Goal: Task Accomplishment & Management: Complete application form

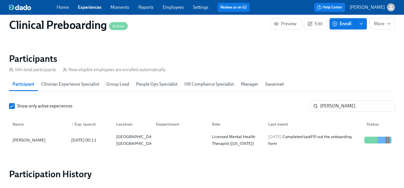
scroll to position [0, 7137]
click at [345, 102] on input "leslie" at bounding box center [357, 105] width 75 height 11
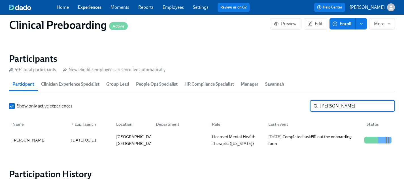
drag, startPoint x: 345, startPoint y: 106, endPoint x: 283, endPoint y: 106, distance: 61.3
click at [283, 106] on div "Show only active experiences leslie ​" at bounding box center [202, 105] width 386 height 11
type input "sarah smith"
click at [23, 139] on div "Sarah Smith" at bounding box center [29, 140] width 38 height 7
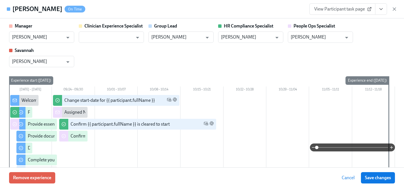
click at [381, 8] on icon "View task page" at bounding box center [382, 9] width 6 height 6
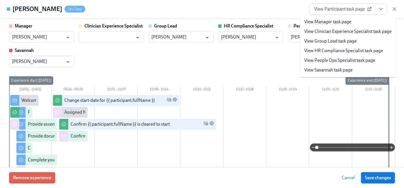
click at [331, 51] on link "View HR Compliance Specialist task page" at bounding box center [344, 51] width 79 height 6
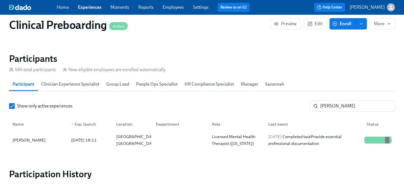
click at [199, 8] on link "Settings" at bounding box center [201, 7] width 16 height 5
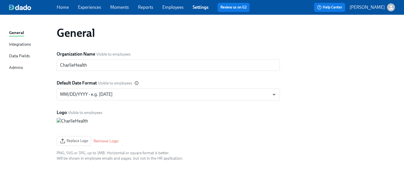
click at [175, 6] on link "Employees" at bounding box center [173, 7] width 21 height 5
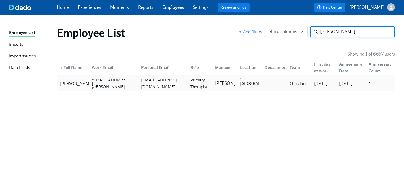
type input "tiffany ben"
click at [64, 85] on div "Tiffany Benford" at bounding box center [77, 83] width 38 height 7
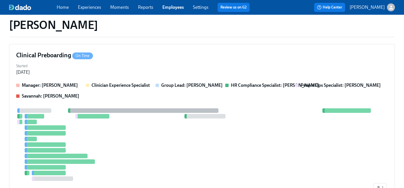
scroll to position [181, 0]
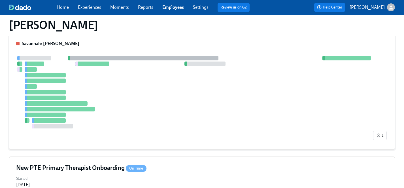
click at [155, 98] on div at bounding box center [194, 92] width 356 height 73
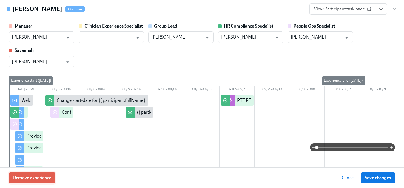
click at [46, 179] on span "Remove experience" at bounding box center [32, 178] width 38 height 6
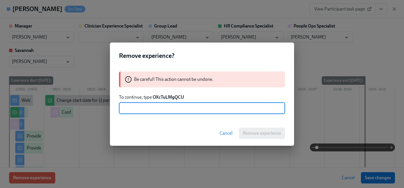
type input "O"
type input "OXcTuLMgQCU"
click at [261, 133] on span "Remove experience" at bounding box center [262, 133] width 38 height 6
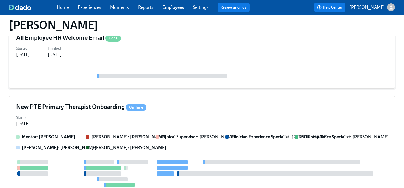
scroll to position [141, 0]
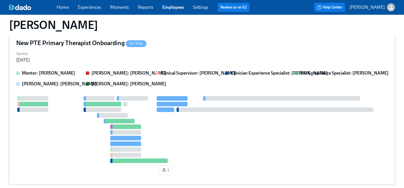
click at [71, 139] on div at bounding box center [202, 129] width 372 height 67
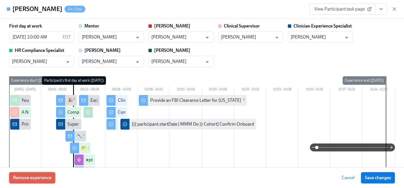
click at [33, 179] on span "Remove experience" at bounding box center [32, 178] width 38 height 6
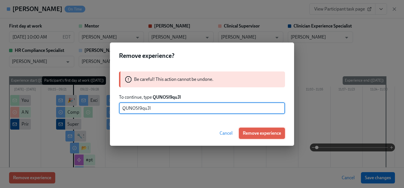
type input "QUNOSI9quJl"
click at [267, 134] on span "Remove experience" at bounding box center [262, 133] width 38 height 6
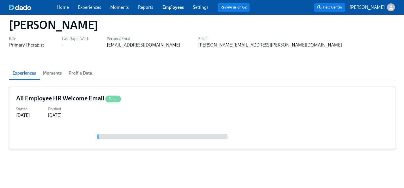
scroll to position [0, 0]
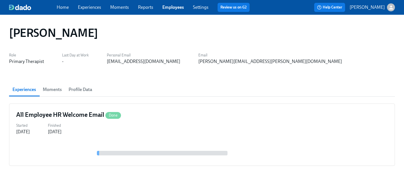
click at [88, 9] on link "Experiences" at bounding box center [89, 7] width 23 height 5
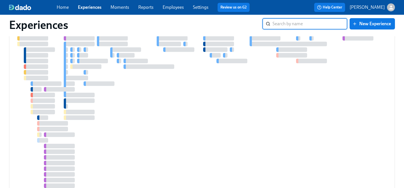
scroll to position [1369, 0]
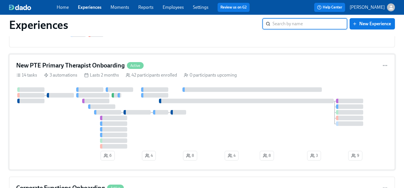
click at [66, 124] on div at bounding box center [202, 117] width 372 height 61
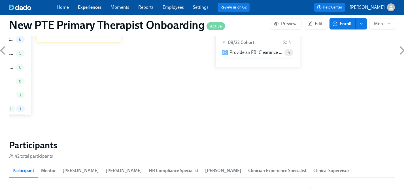
scroll to position [0, 4120]
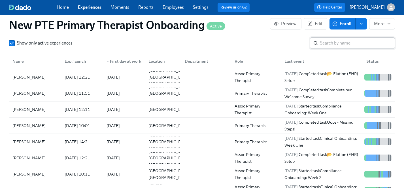
click at [332, 49] on input "search" at bounding box center [357, 42] width 75 height 11
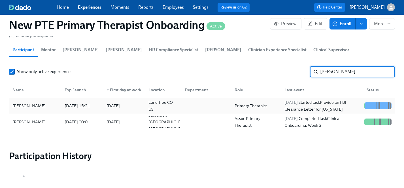
type input "nicole"
click at [27, 102] on div "Nicole Spisak" at bounding box center [29, 105] width 38 height 7
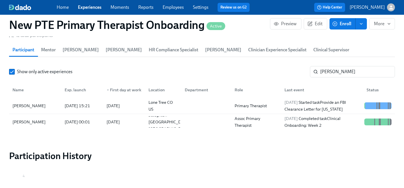
click at [94, 7] on link "Experiences" at bounding box center [90, 7] width 24 height 5
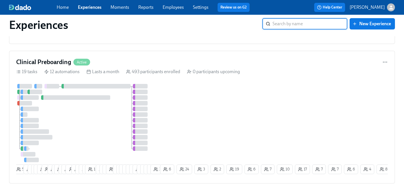
scroll to position [463, 0]
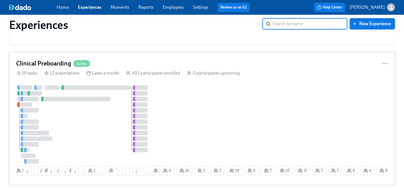
click at [185, 123] on div "3 55 10 6 9 10 19 2 11 2 16 2 17 1 12 6 6 3 14 8 1 6 8 4 2 23 21 12 11 12 3 3 4…" at bounding box center [202, 131] width 372 height 92
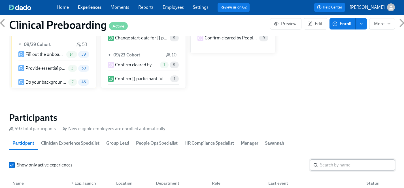
scroll to position [557, 0]
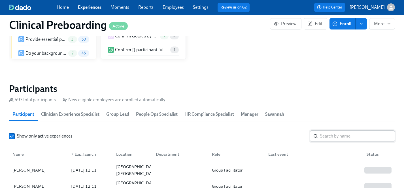
click at [334, 136] on input "search" at bounding box center [357, 135] width 75 height 11
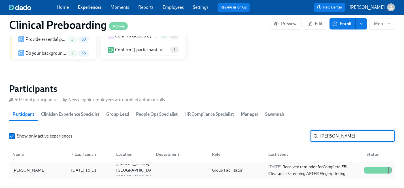
type input "[PERSON_NAME]"
click at [31, 168] on div "[PERSON_NAME]" at bounding box center [29, 170] width 38 height 7
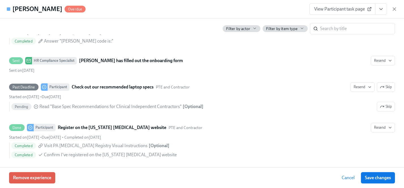
scroll to position [0, 7137]
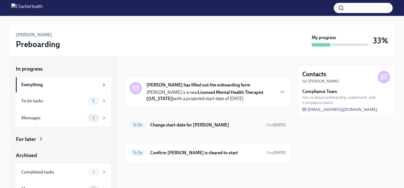
click at [175, 126] on h6 "Change start-date for [PERSON_NAME]" at bounding box center [206, 125] width 112 height 6
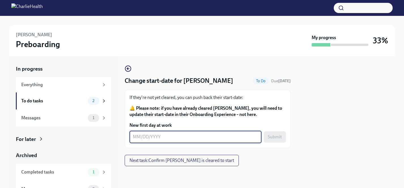
click at [161, 139] on textarea "New first day at work" at bounding box center [195, 137] width 125 height 7
type textarea "10/13/2025"
click at [271, 138] on span "Submit" at bounding box center [275, 137] width 14 height 6
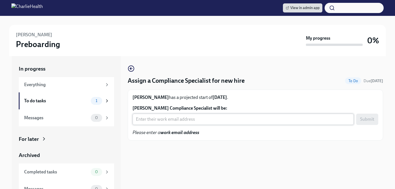
click at [166, 120] on input "Teresa Bell's Compliance Specialist will be:" at bounding box center [242, 119] width 221 height 11
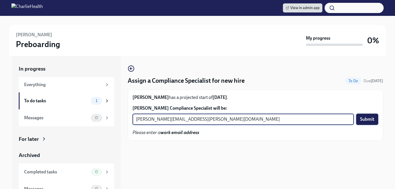
type input "chelsey.mendoza@charliehealth.com"
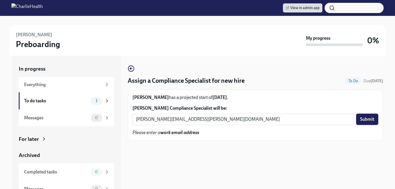
click at [371, 118] on span "Submit" at bounding box center [367, 120] width 14 height 6
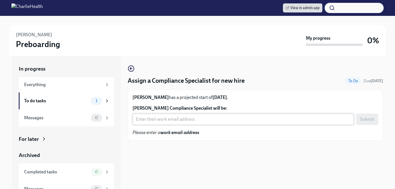
click at [151, 121] on input "Javier Morales's Compliance Specialist will be:" at bounding box center [242, 119] width 221 height 11
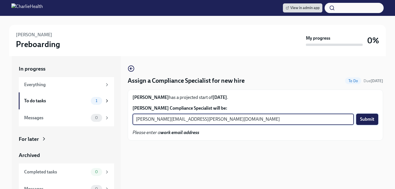
type input "kristy.johnson@charliehealth.com"
click at [364, 121] on span "Submit" at bounding box center [367, 120] width 14 height 6
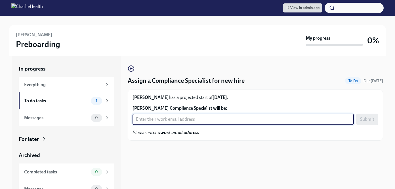
click at [172, 118] on input "[PERSON_NAME] Compliance Specialist will be:" at bounding box center [242, 119] width 221 height 11
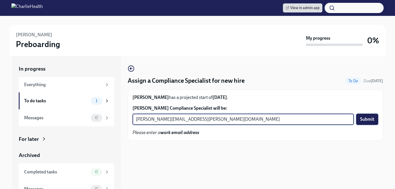
type input "[PERSON_NAME][EMAIL_ADDRESS][PERSON_NAME][DOMAIN_NAME]"
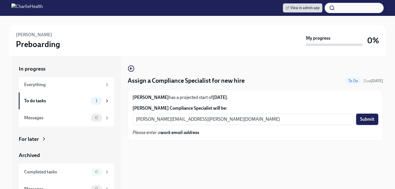
click at [370, 119] on span "Submit" at bounding box center [367, 120] width 14 height 6
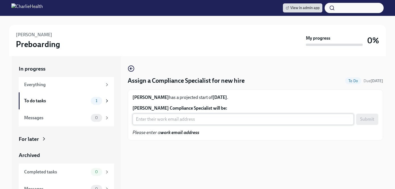
click at [166, 121] on input "[PERSON_NAME] Compliance Specialist will be:" at bounding box center [242, 119] width 221 height 11
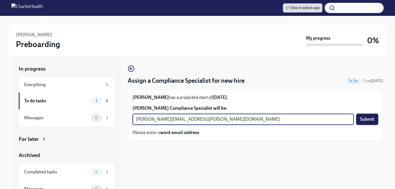
type input "[PERSON_NAME][EMAIL_ADDRESS][PERSON_NAME][DOMAIN_NAME]"
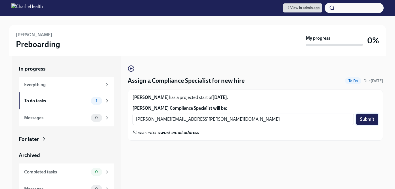
click at [367, 119] on span "Submit" at bounding box center [367, 120] width 14 height 6
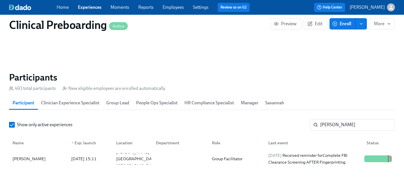
scroll to position [574, 0]
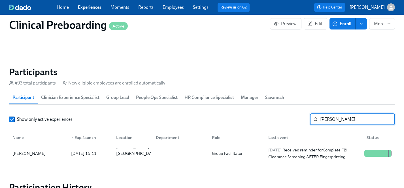
drag, startPoint x: 342, startPoint y: 118, endPoint x: 295, endPoint y: 118, distance: 47.1
click at [295, 118] on div "Show only active experiences [PERSON_NAME]" at bounding box center [202, 119] width 386 height 11
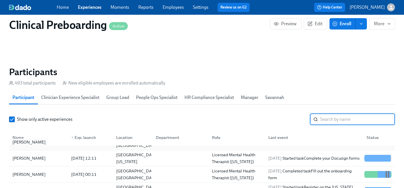
scroll to position [28, 0]
click at [30, 158] on div "[PERSON_NAME]" at bounding box center [29, 158] width 38 height 7
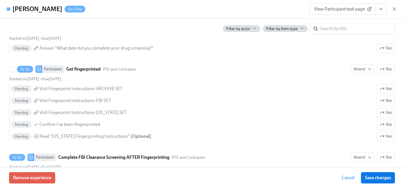
scroll to position [851, 0]
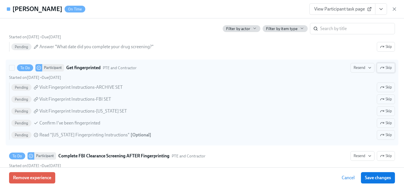
click at [389, 69] on span "Skip" at bounding box center [386, 68] width 12 height 6
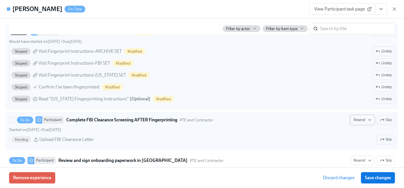
scroll to position [889, 0]
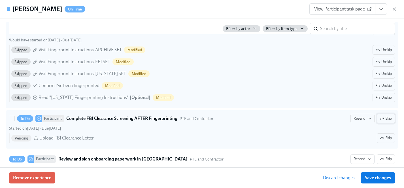
click at [384, 118] on icon "button" at bounding box center [382, 118] width 5 height 5
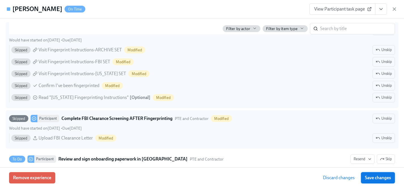
click at [383, 178] on span "Save changes" at bounding box center [378, 178] width 26 height 6
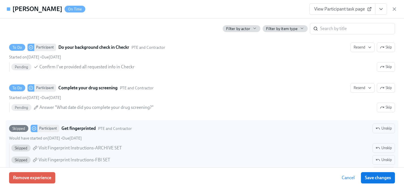
scroll to position [46, 0]
